Goal: Check status: Check status

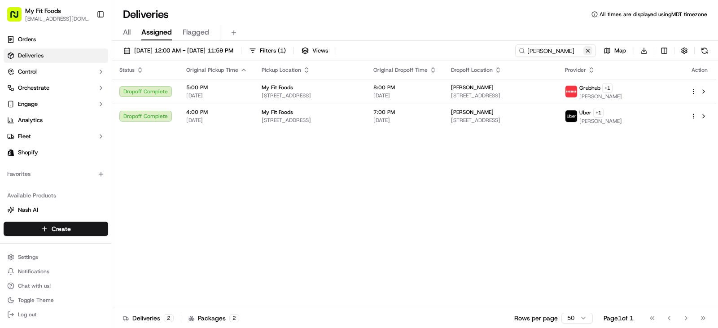
click at [588, 48] on button at bounding box center [587, 50] width 9 height 9
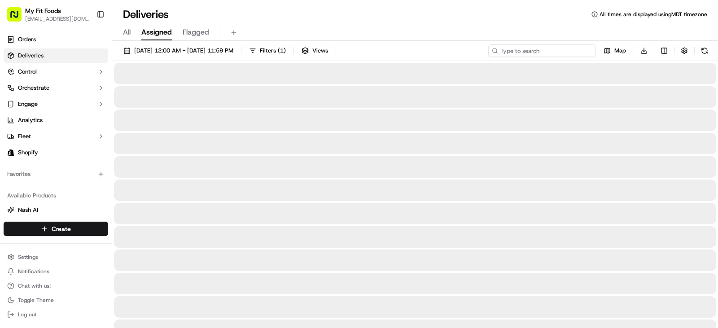
click at [553, 52] on input at bounding box center [542, 50] width 108 height 13
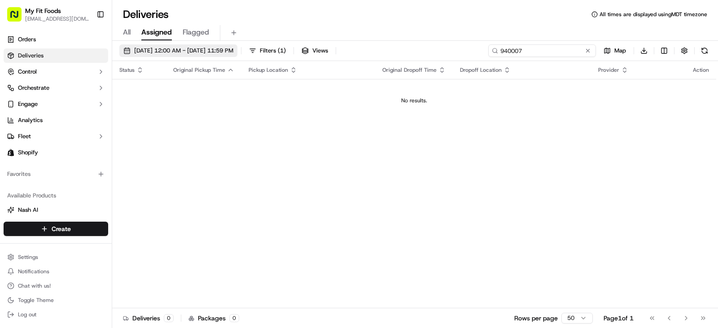
type input "940007"
click at [183, 54] on span "[DATE] 12:00 AM - [DATE] 11:59 PM" at bounding box center [183, 51] width 99 height 8
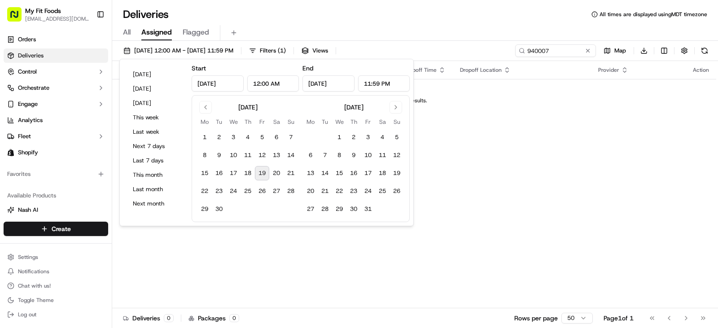
click at [263, 178] on button "19" at bounding box center [262, 173] width 14 height 14
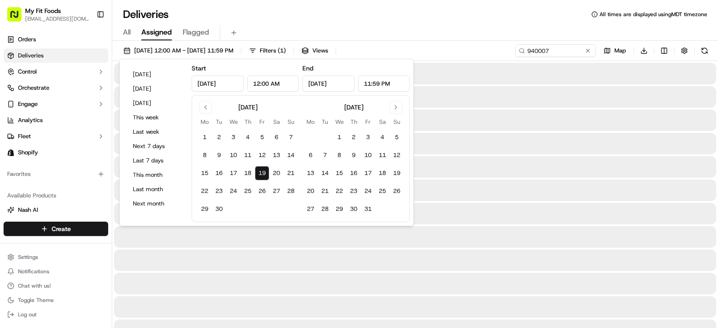
type input "[DATE]"
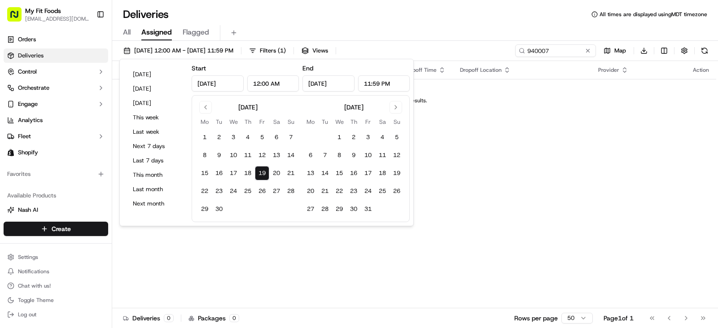
click at [539, 105] on td "No results." at bounding box center [414, 100] width 604 height 43
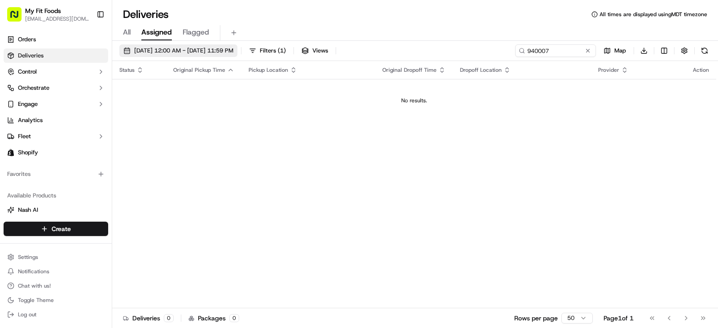
click at [219, 46] on button "[DATE] 12:00 AM - [DATE] 11:59 PM" at bounding box center [178, 50] width 118 height 13
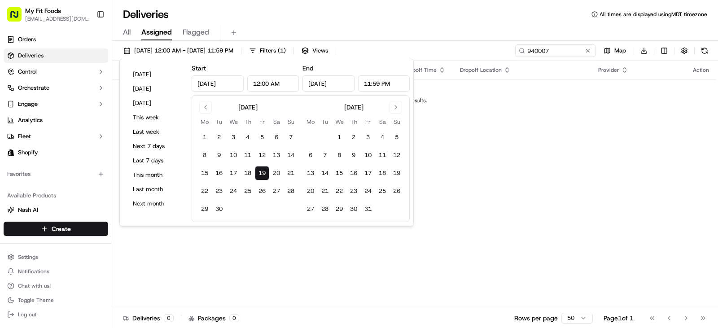
click at [263, 174] on button "19" at bounding box center [262, 173] width 14 height 14
click at [546, 76] on th "Dropoff Location" at bounding box center [522, 70] width 139 height 18
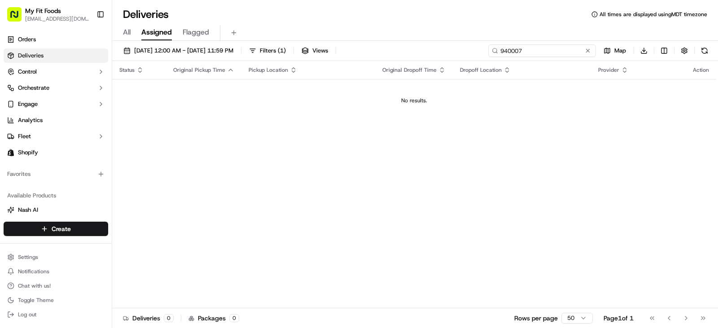
click at [558, 55] on input "940007" at bounding box center [542, 50] width 108 height 13
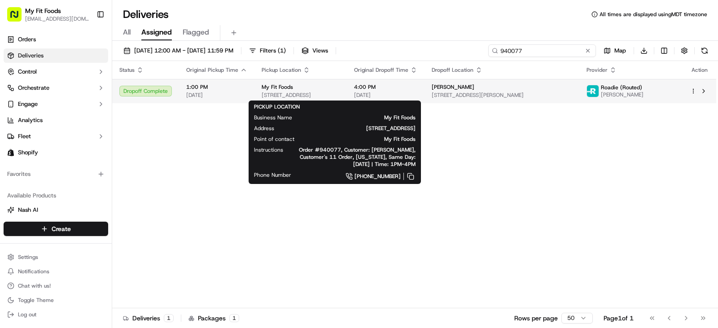
type input "940077"
click at [340, 88] on div "My Fit Foods" at bounding box center [301, 86] width 78 height 7
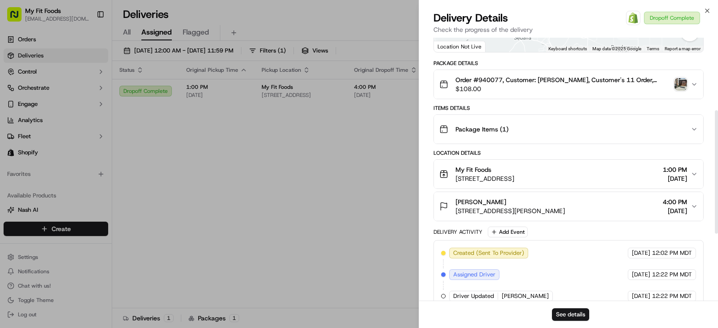
scroll to position [155, 0]
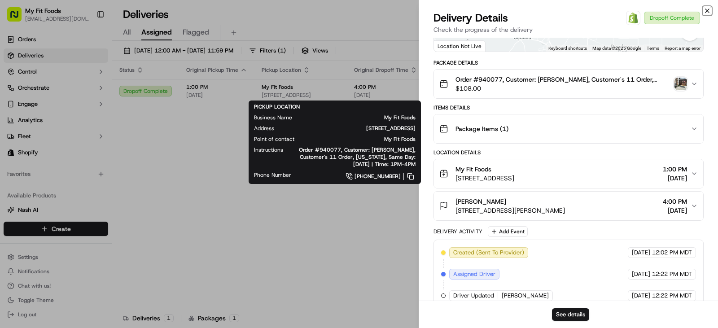
click at [708, 10] on icon "button" at bounding box center [708, 11] width 4 height 4
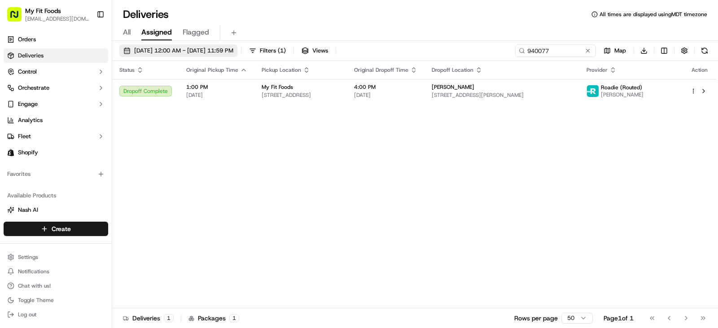
click at [171, 52] on span "[DATE] 12:00 AM - [DATE] 11:59 PM" at bounding box center [183, 51] width 99 height 8
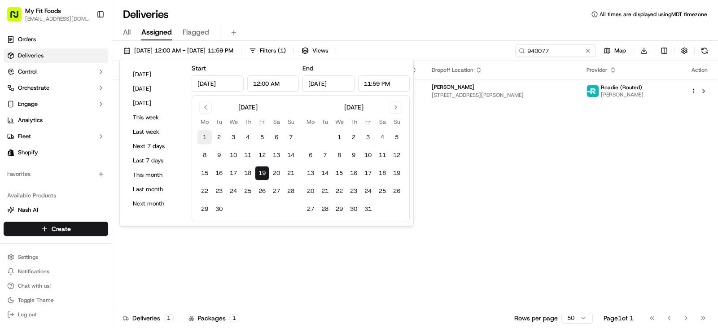
click at [203, 135] on button "1" at bounding box center [204, 137] width 14 height 14
type input "[DATE]"
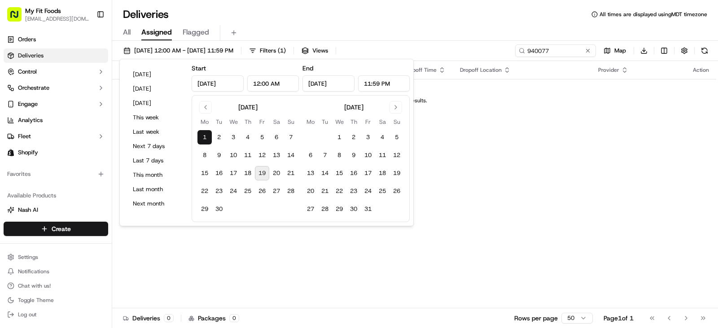
click at [263, 171] on button "19" at bounding box center [262, 173] width 14 height 14
type input "[DATE]"
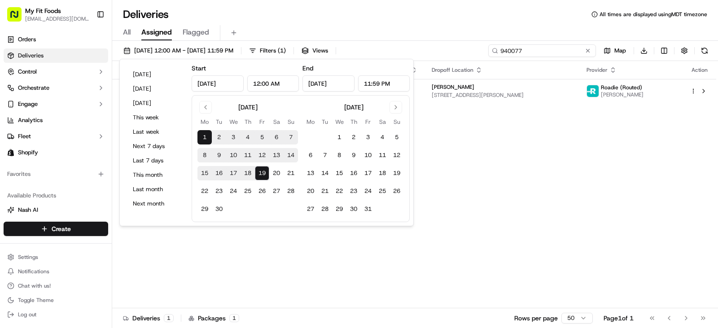
click at [565, 48] on input "940077" at bounding box center [542, 50] width 108 height 13
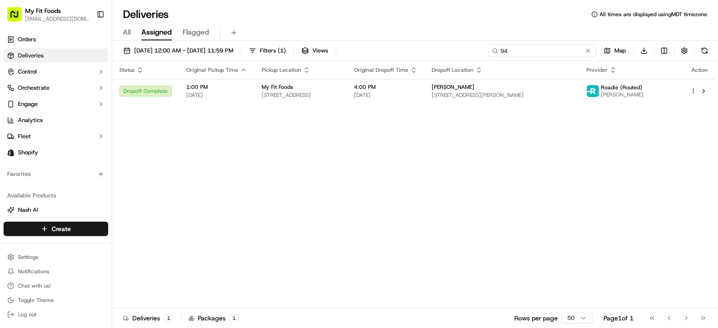
type input "9"
type input "940093"
